Goal: Task Accomplishment & Management: Manage account settings

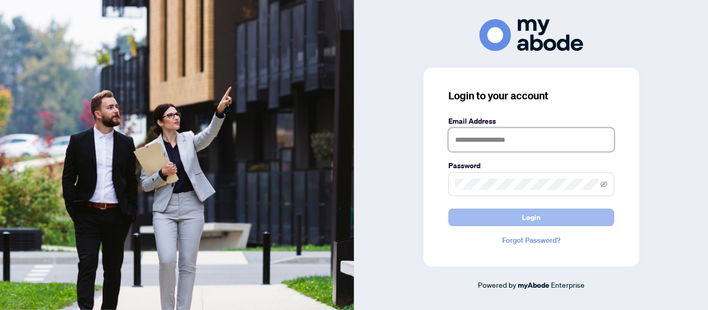
type input "**********"
click at [522, 212] on span "Login" at bounding box center [531, 217] width 19 height 17
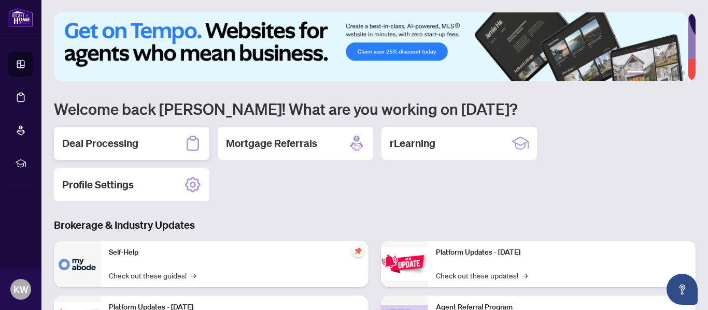
click at [123, 143] on h2 "Deal Processing" at bounding box center [100, 143] width 76 height 15
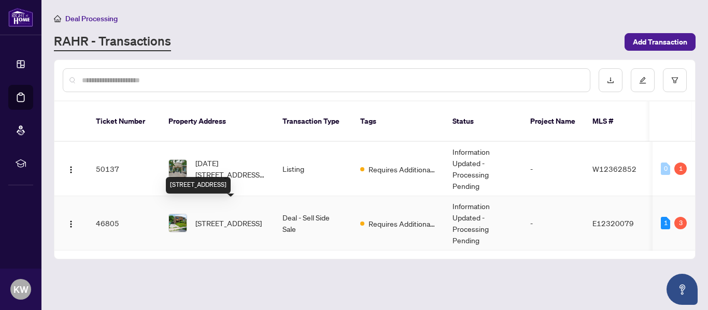
click at [212, 218] on span "[STREET_ADDRESS]" at bounding box center [228, 223] width 66 height 11
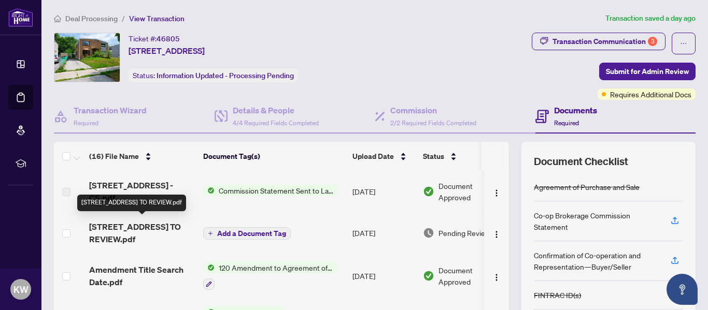
click at [138, 239] on span "[STREET_ADDRESS] TO REVIEW.pdf" at bounding box center [142, 233] width 106 height 25
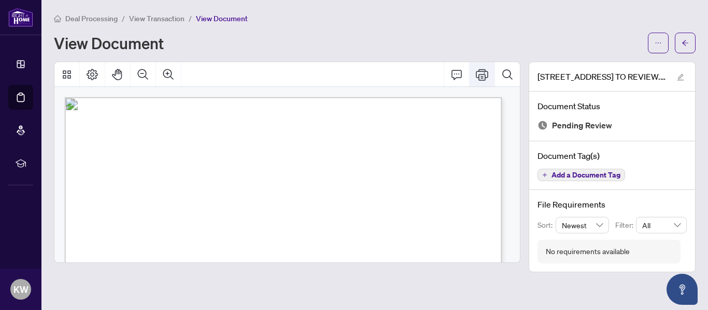
click at [484, 69] on icon "Print" at bounding box center [482, 74] width 12 height 12
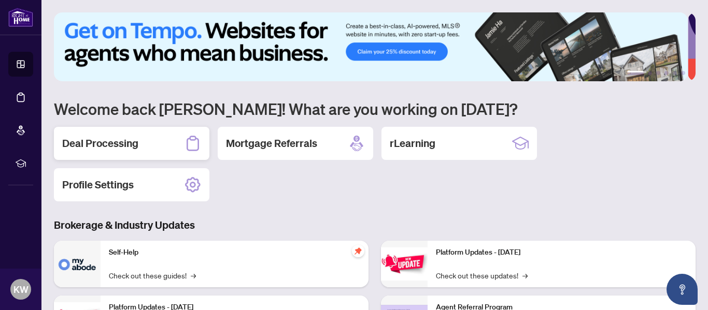
click at [106, 141] on h2 "Deal Processing" at bounding box center [100, 143] width 76 height 15
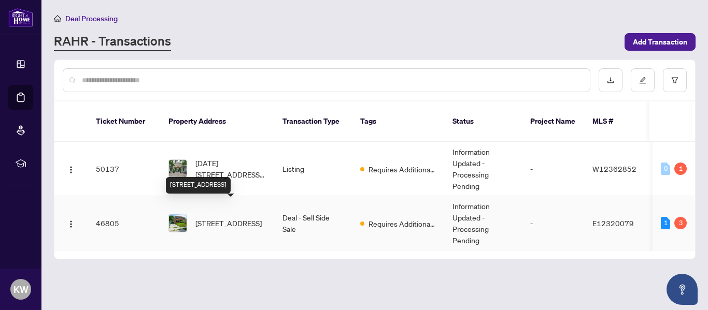
click at [216, 218] on span "[STREET_ADDRESS]" at bounding box center [228, 223] width 66 height 11
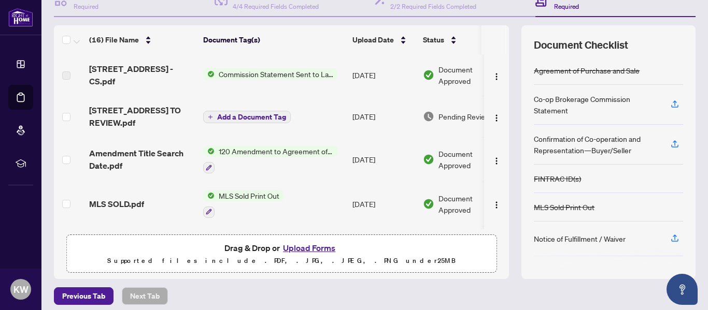
scroll to position [123, 0]
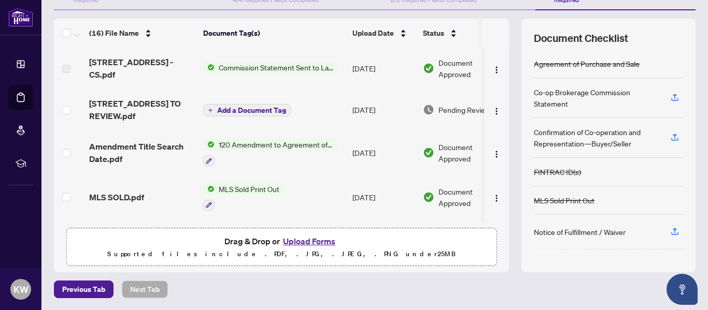
click at [302, 241] on button "Upload Forms" at bounding box center [309, 241] width 59 height 13
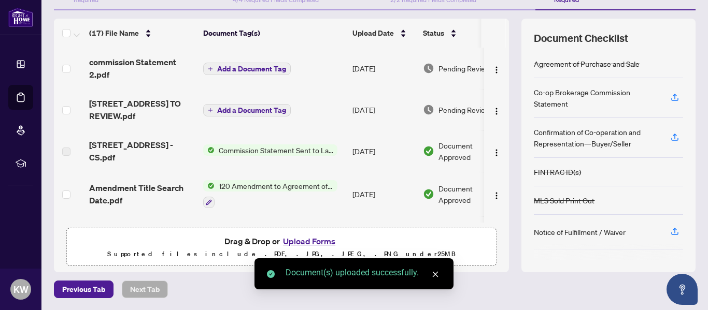
click at [224, 65] on span "Add a Document Tag" at bounding box center [251, 68] width 69 height 7
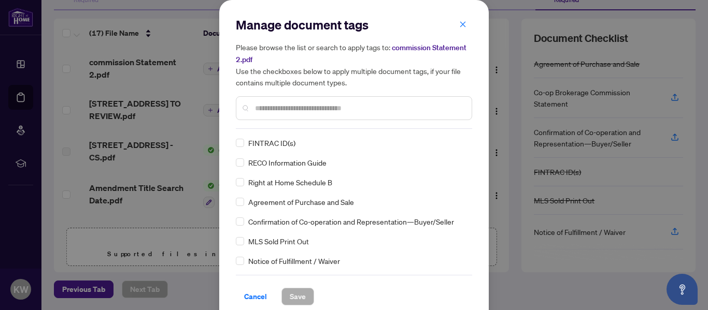
click at [288, 114] on div at bounding box center [354, 108] width 236 height 24
click at [274, 108] on input "text" at bounding box center [359, 108] width 208 height 11
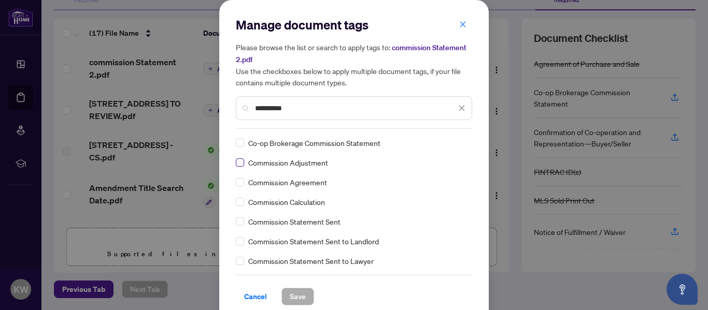
type input "**********"
click at [290, 295] on span "Save" at bounding box center [298, 297] width 16 height 17
